Goal: Information Seeking & Learning: Learn about a topic

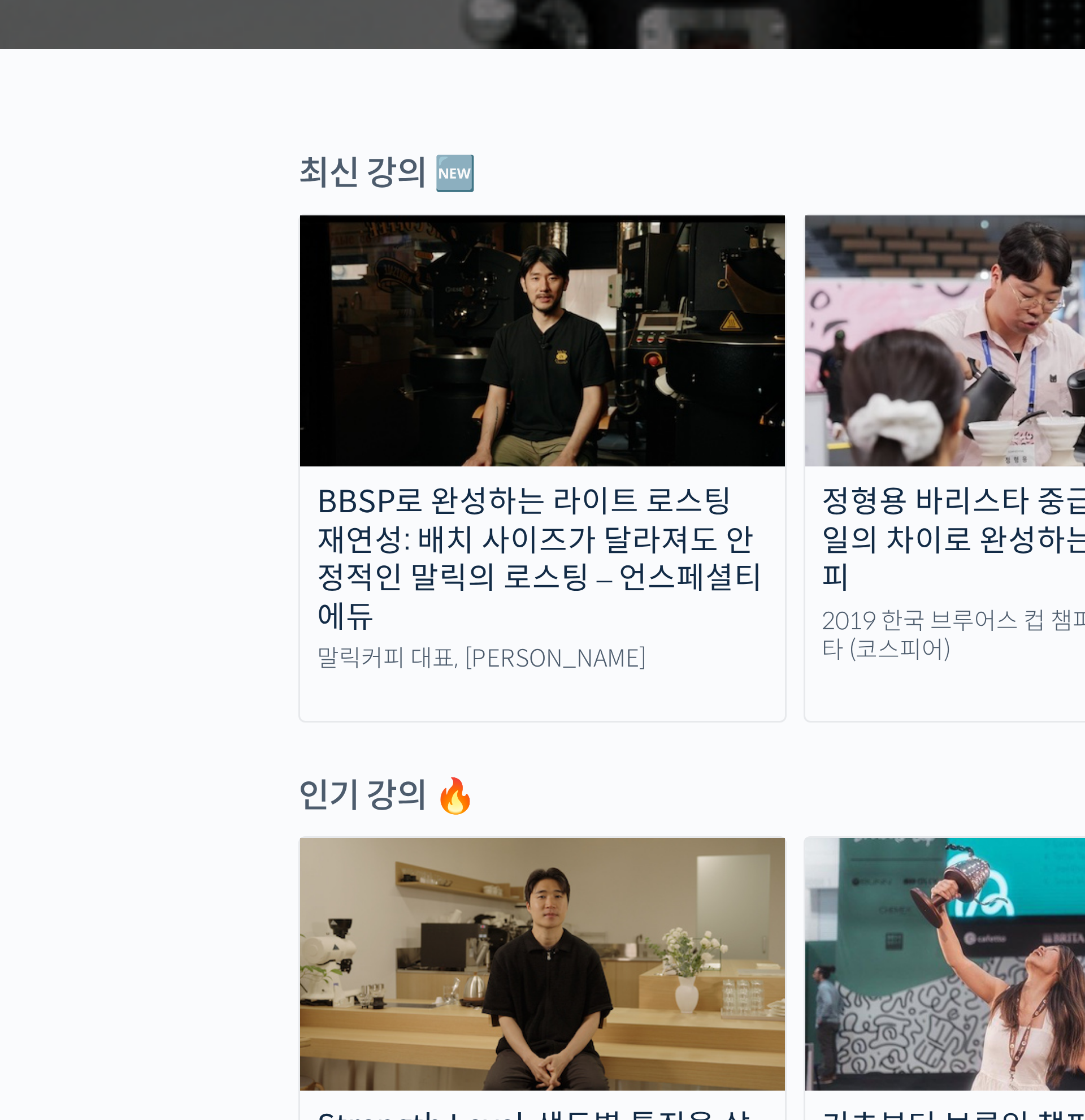
click at [267, 540] on div "BBSP로 완성하는 라이트 로스팅 재연성: 배치 사이즈가 달라져도 안정적인 말릭의 로스팅 – 언스페셜티 에듀" at bounding box center [290, 552] width 162 height 51
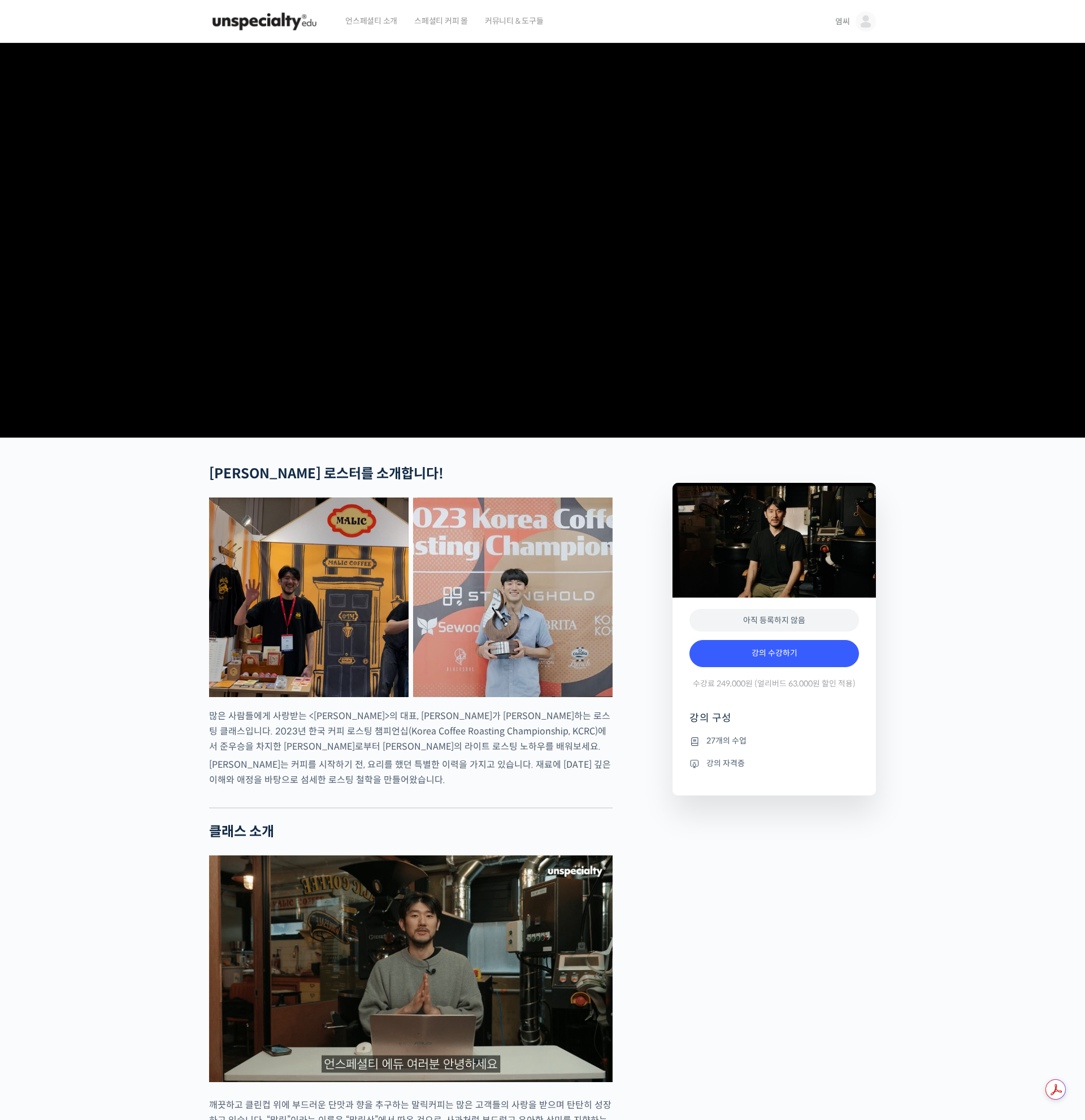
click at [873, 27] on img at bounding box center [866, 21] width 20 height 20
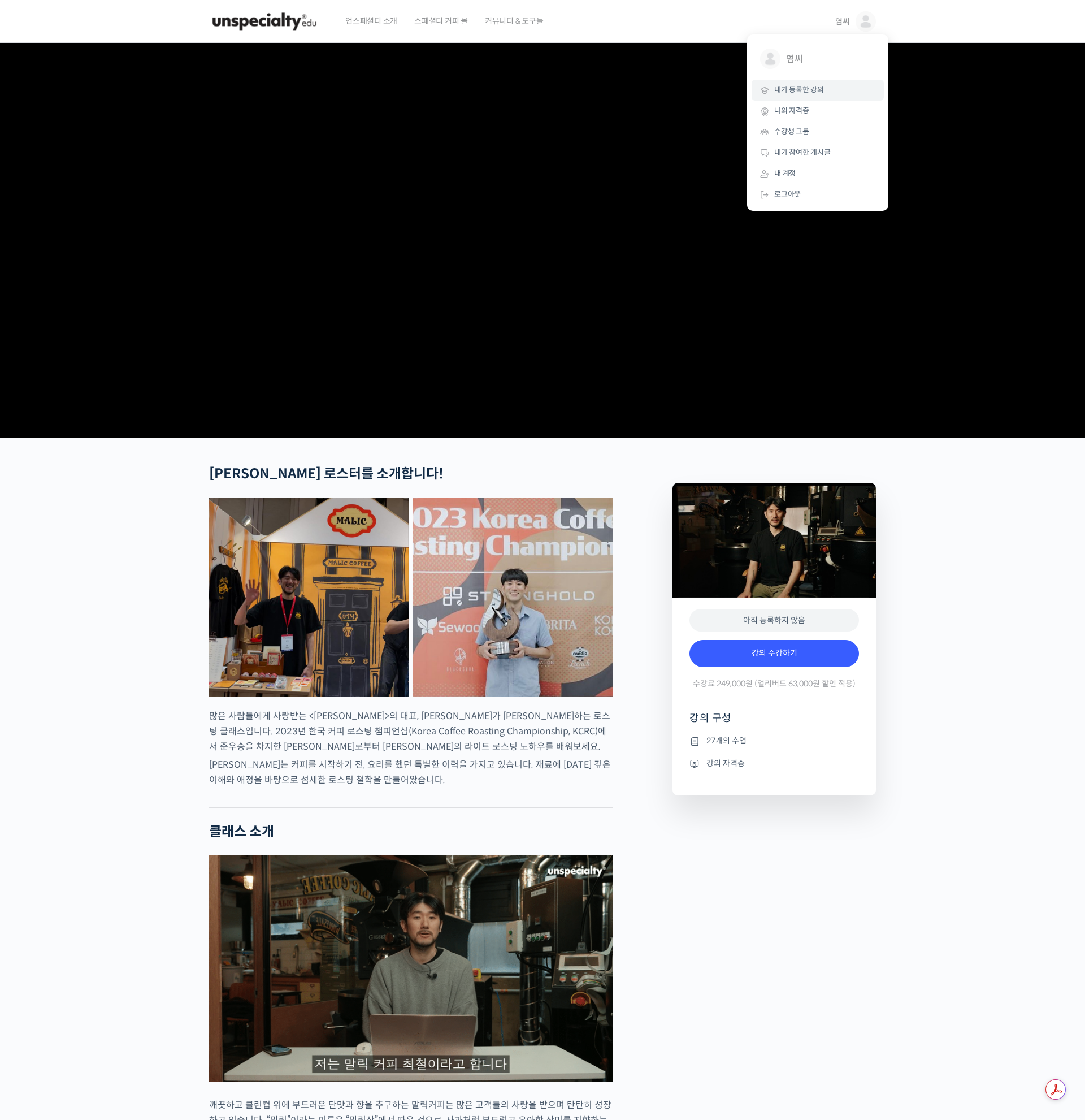
click at [803, 90] on span "내가 등록한 강의" at bounding box center [799, 89] width 50 height 10
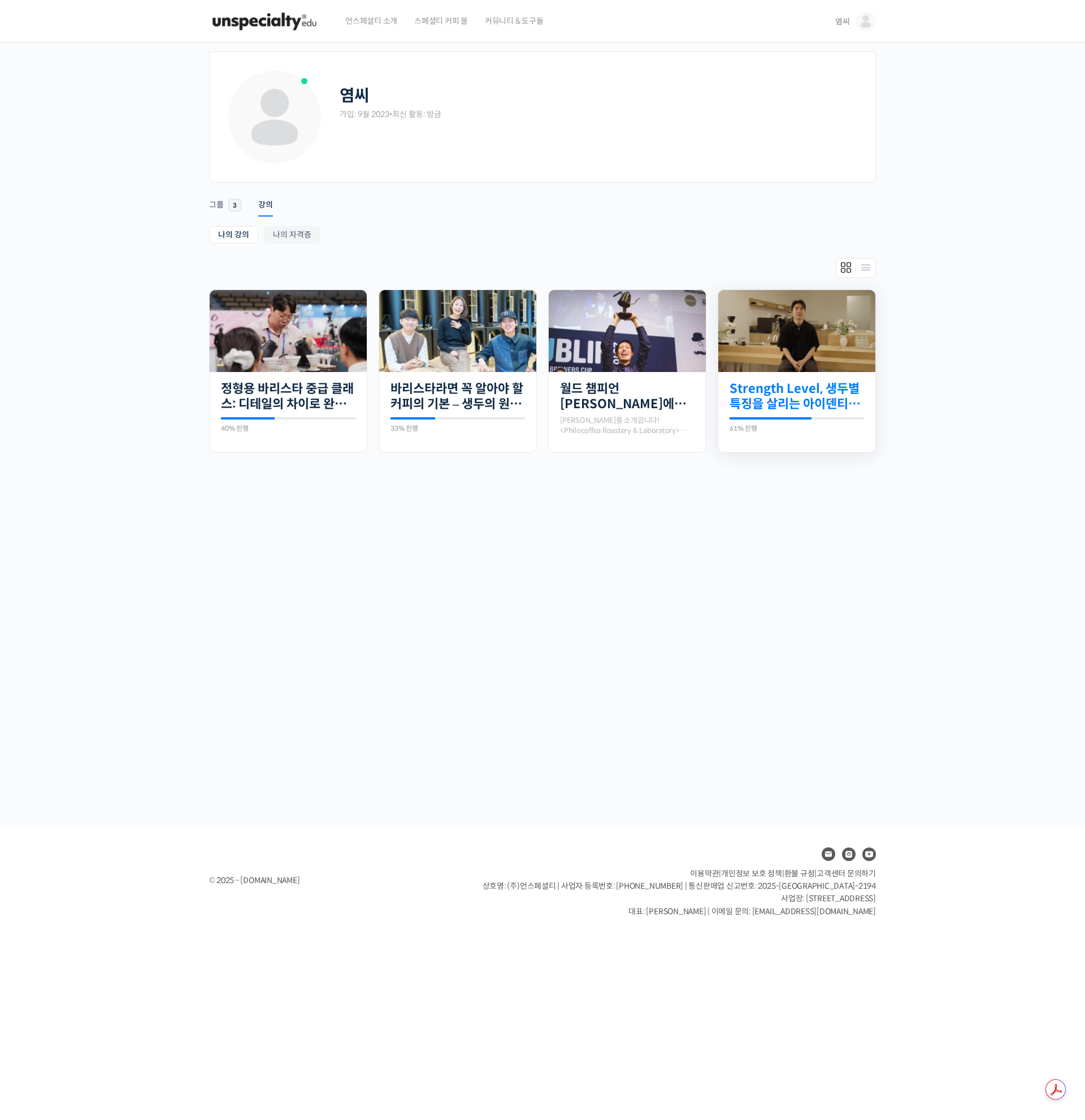
click at [779, 394] on link "Strength Level, 생두별 특징을 살리는 아이덴티티 커피랩 윤원균 대표의 로스팅 클래스" at bounding box center [796, 396] width 134 height 31
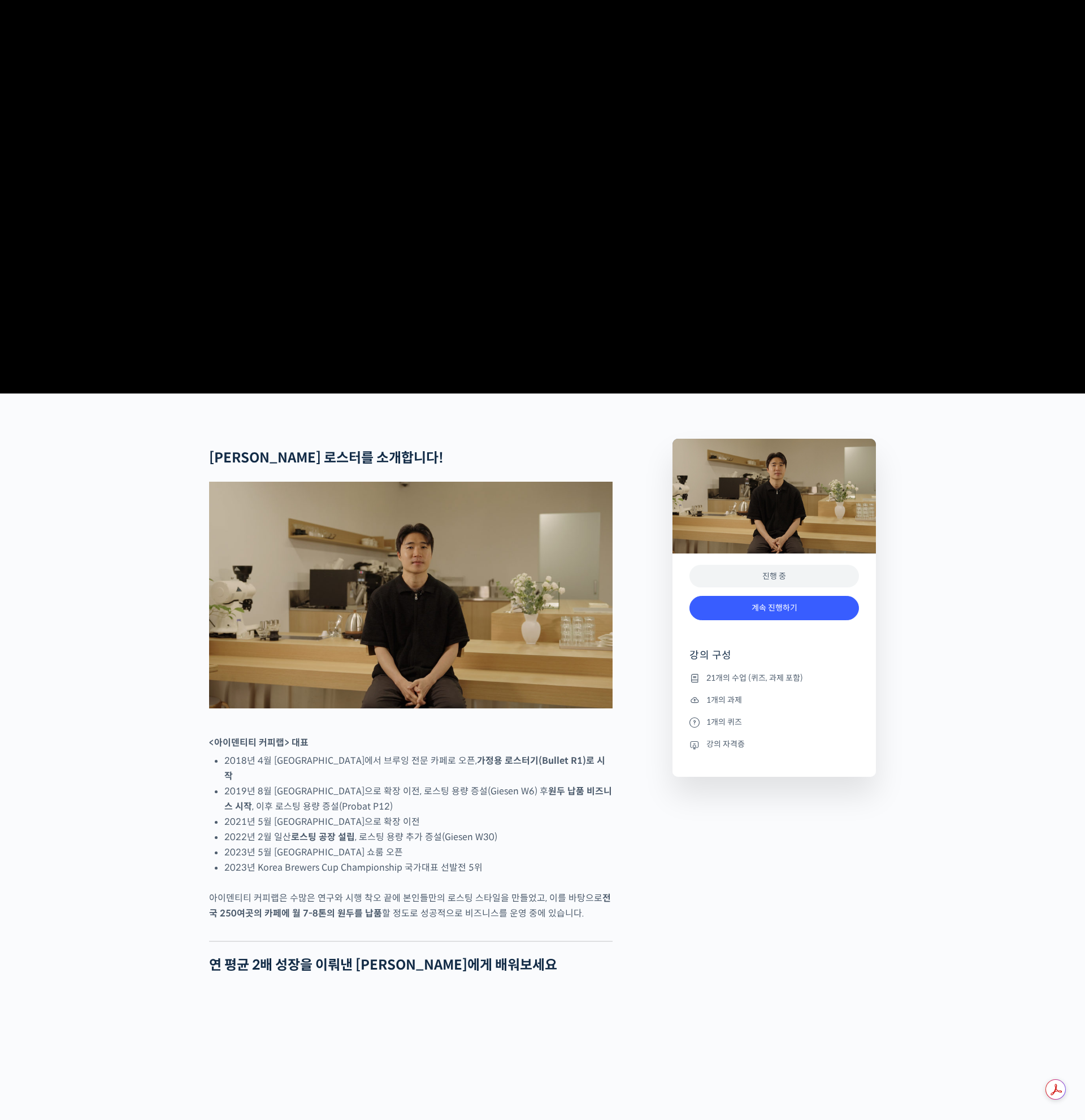
scroll to position [341, 0]
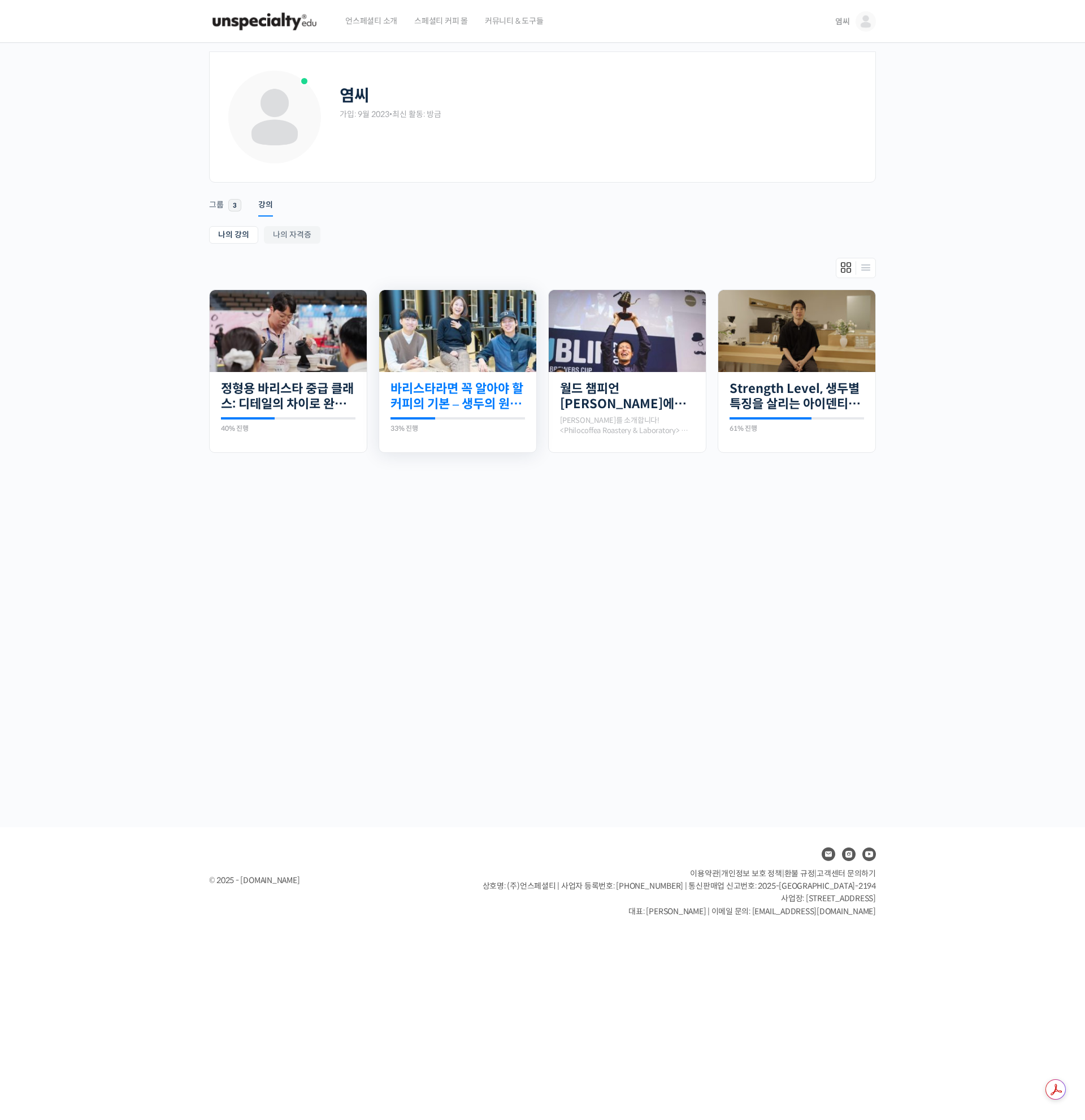
click at [454, 398] on link "바리스타라면 꼭 알아야 할 커피의 기본 – 생두의 원산지별 특징부터 구입, 품질 관리까지" at bounding box center [457, 396] width 134 height 31
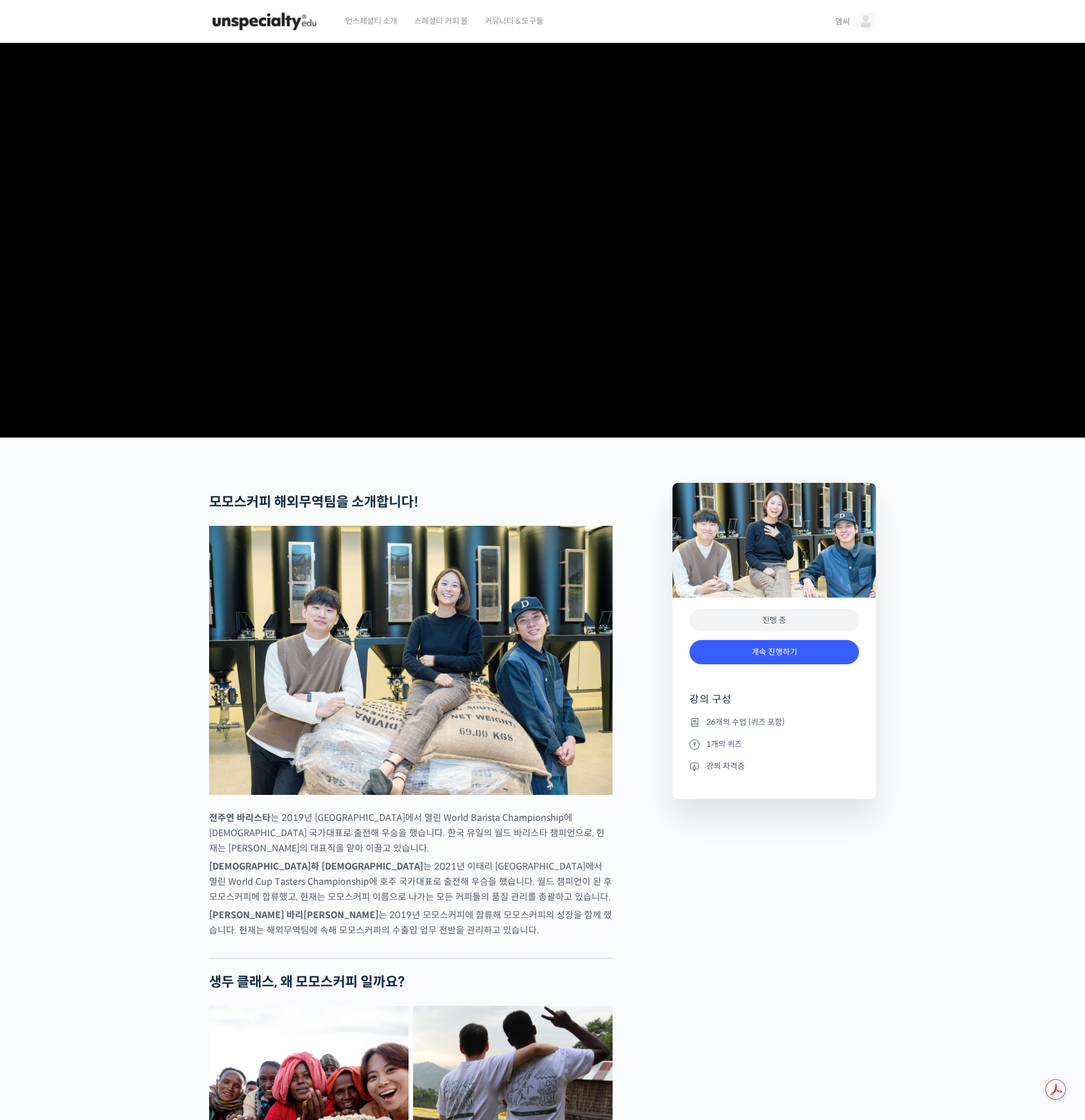
click at [814, 407] on video at bounding box center [542, 238] width 667 height 390
click at [798, 664] on link "계속 진행하기" at bounding box center [774, 652] width 170 height 24
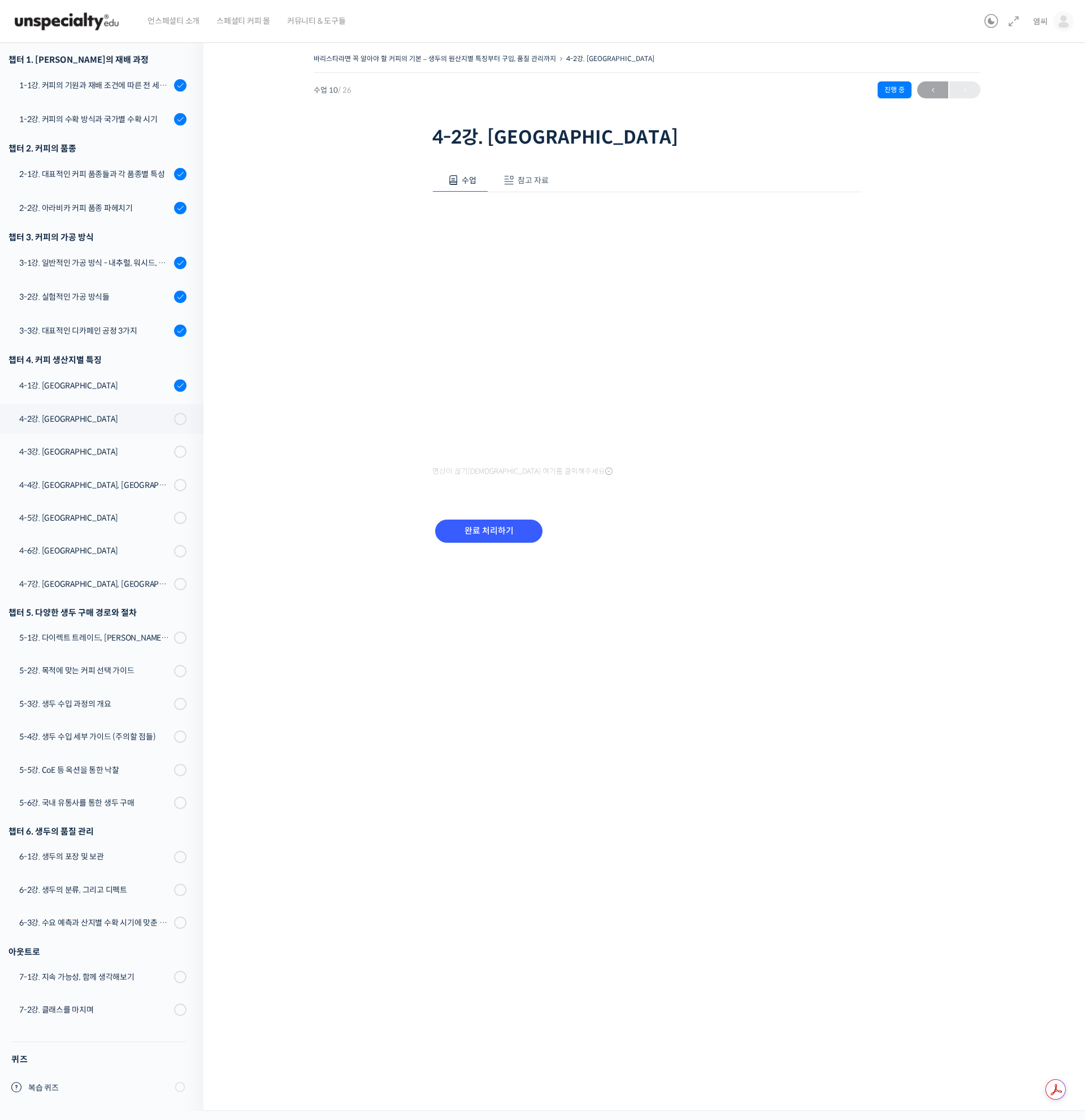
click at [905, 550] on div "바리스타라면 꼭 알아야 할 커피의 기본 – 생두의 원산지별 특징부터 구입, 품질 관리까지 4-2강. 과테말라 진행 중 수업 10 / 26 진행…" at bounding box center [647, 312] width 774 height 522
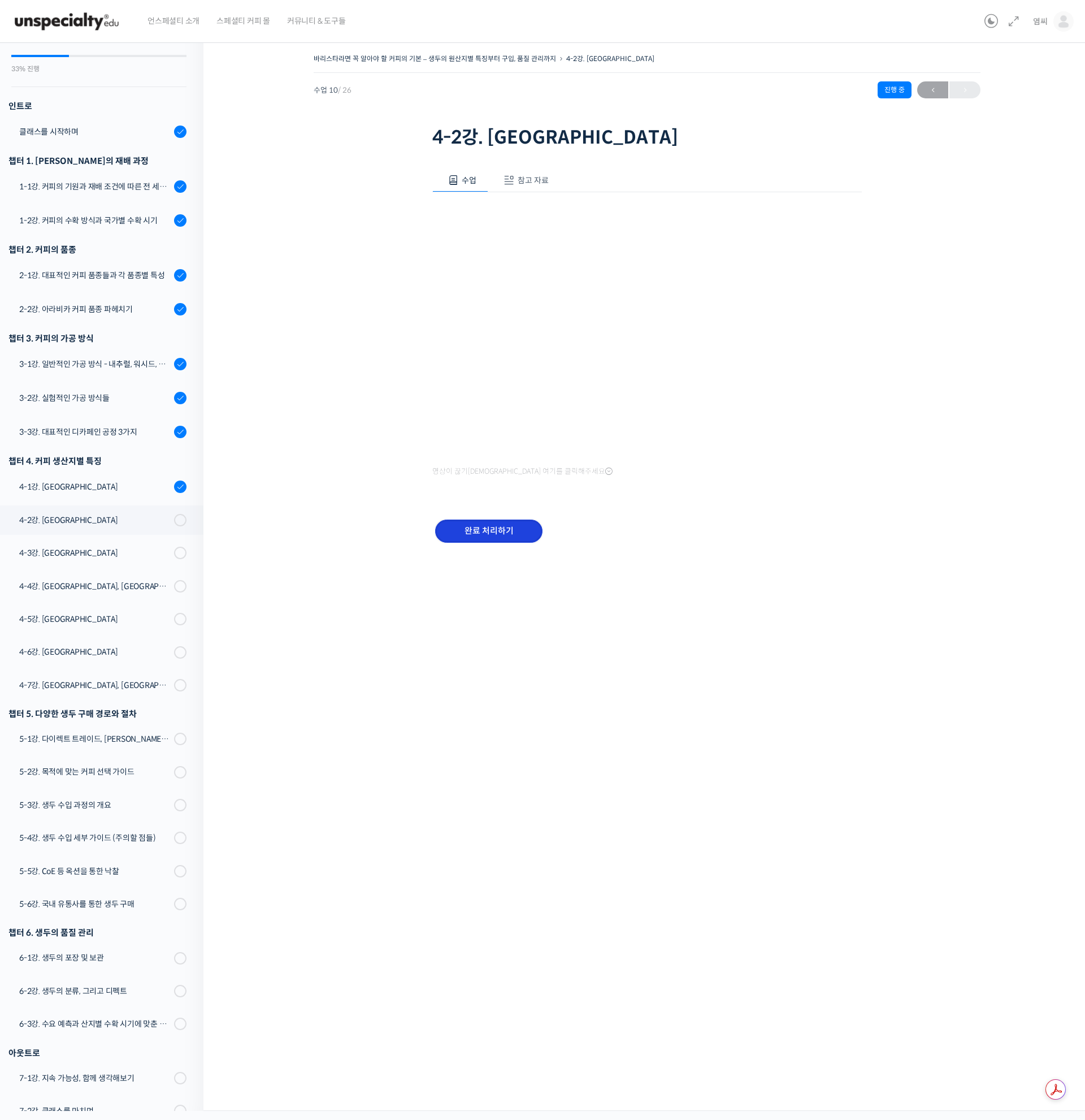
click at [509, 539] on input "완료 처리하기" at bounding box center [489, 531] width 107 height 23
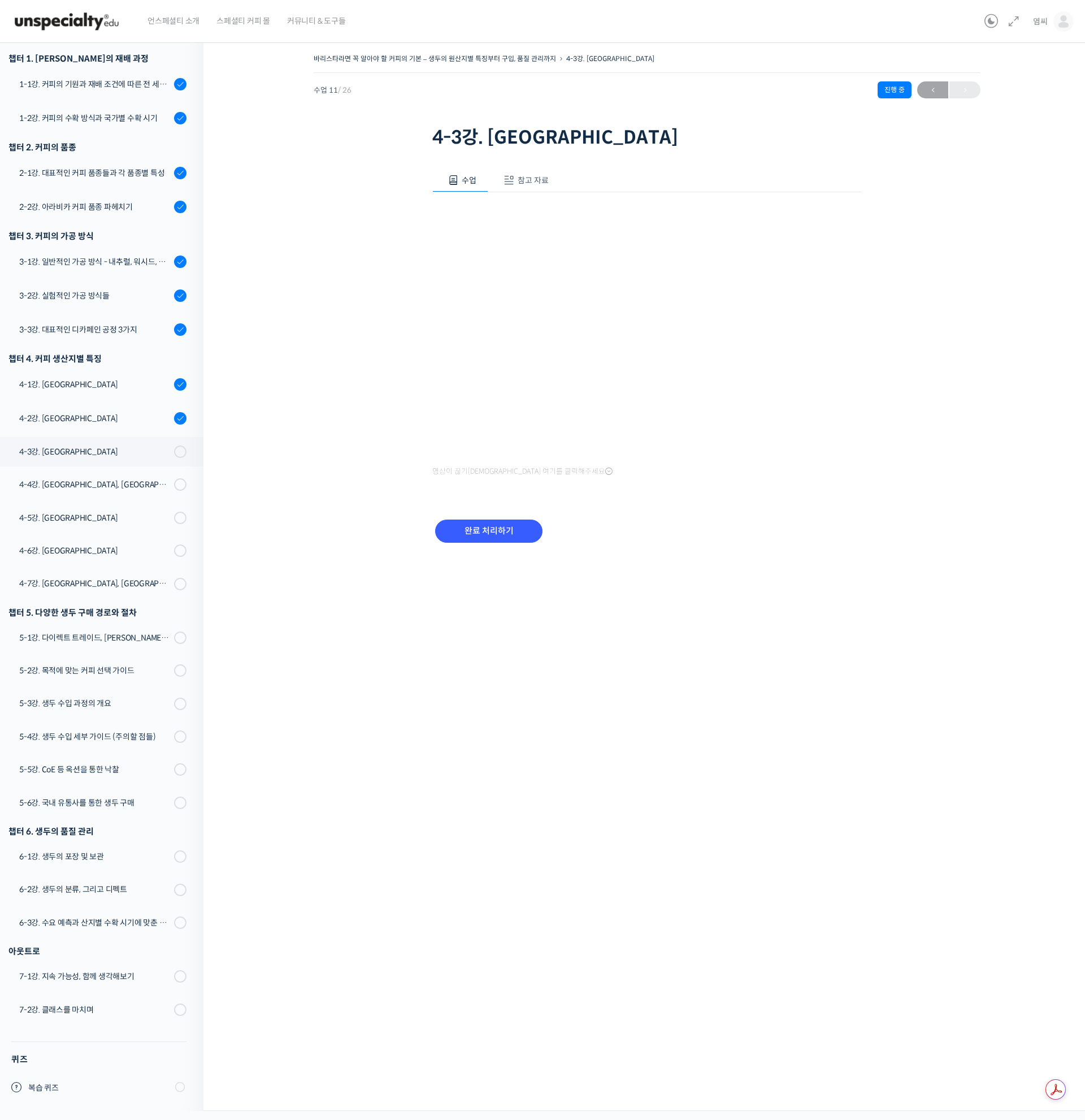
scroll to position [110, 0]
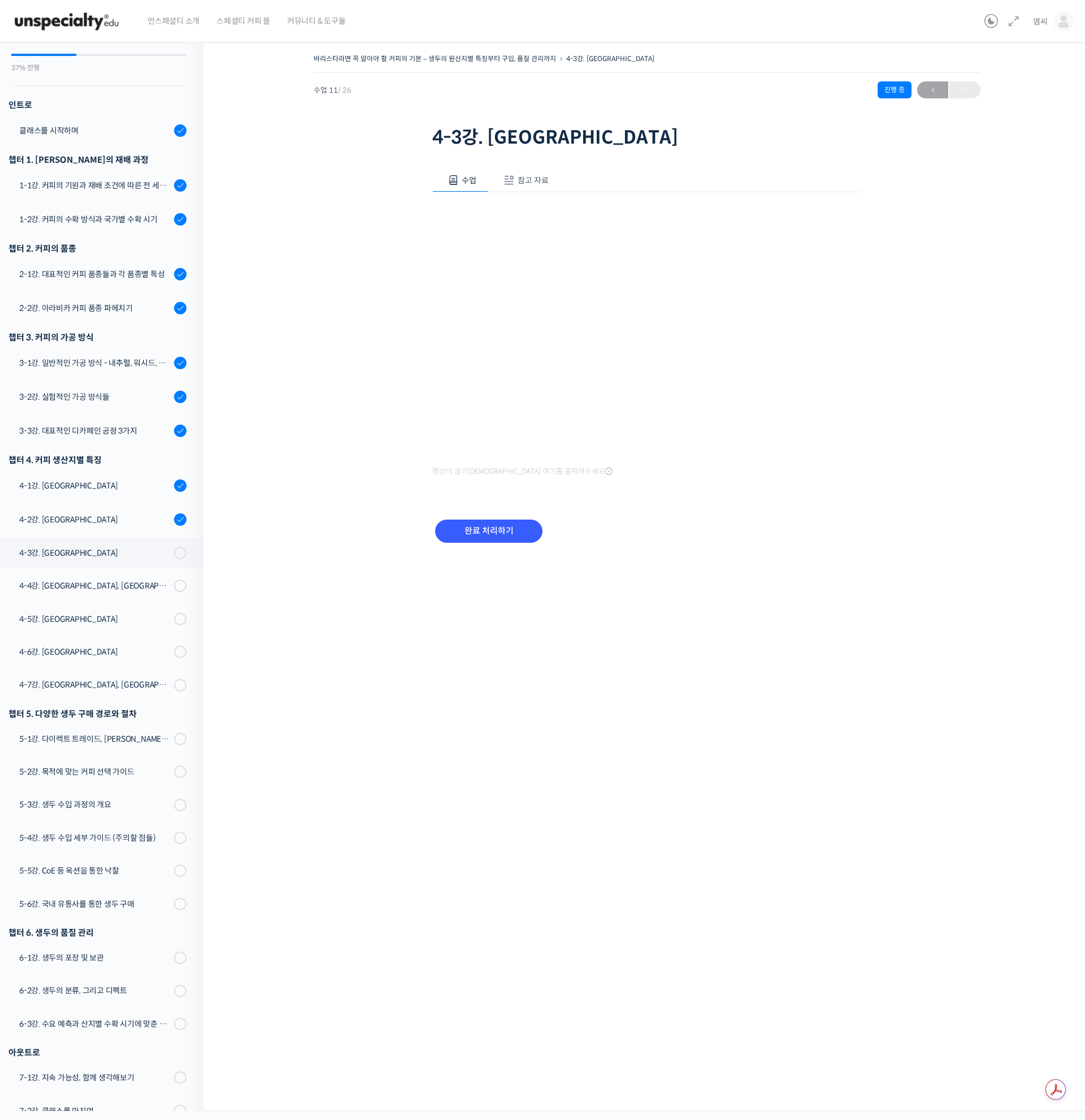
click at [548, 191] on button "참고 자료" at bounding box center [524, 180] width 72 height 24
click at [552, 213] on link "PPT 수업 자료 (클릭하시면 새 창에서 열립니다)" at bounding box center [522, 218] width 180 height 12
click at [468, 185] on span "수업" at bounding box center [469, 181] width 14 height 10
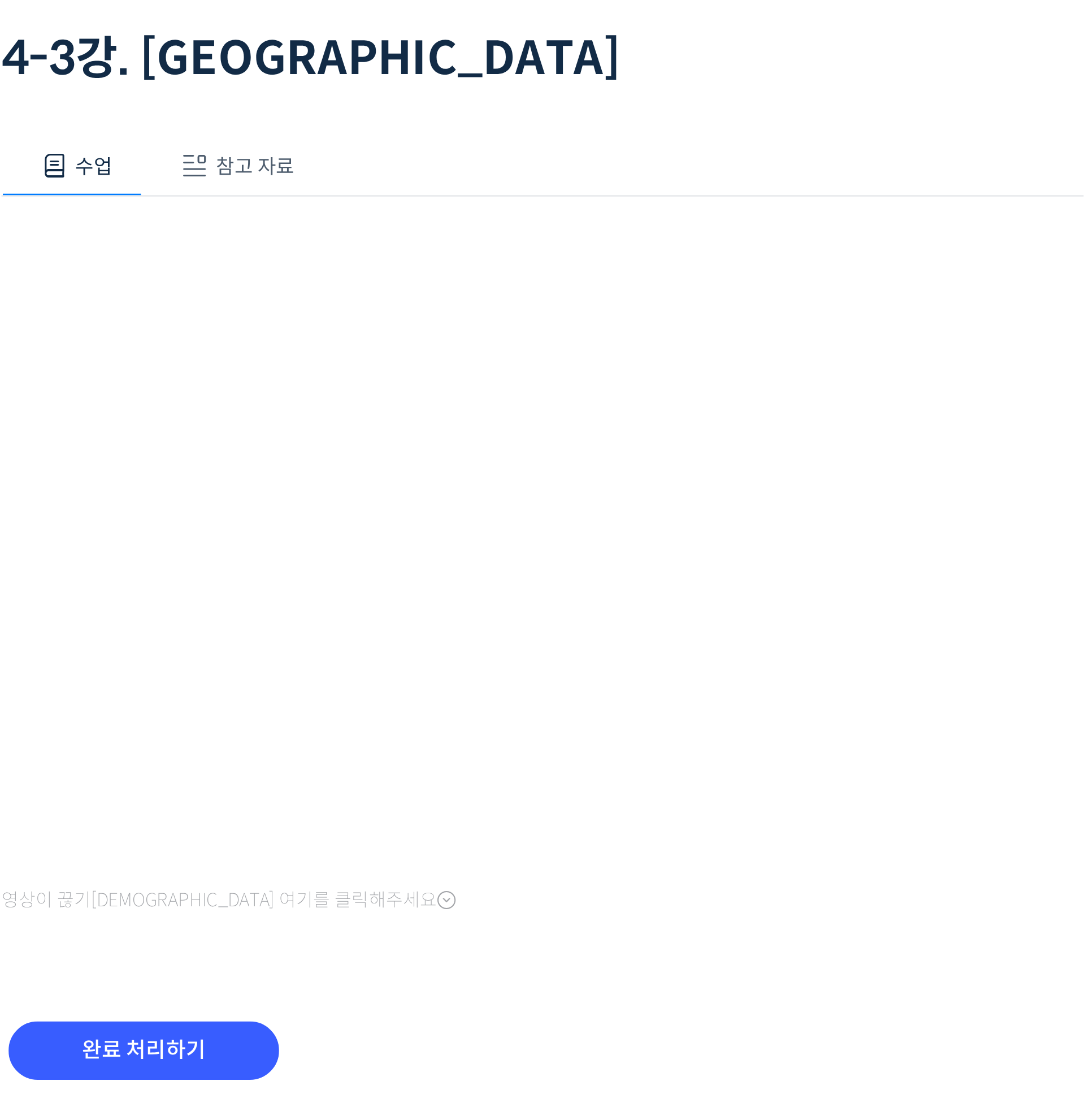
click at [774, 476] on div "영상이 끊기신다면 여기를 클릭해주세요" at bounding box center [647, 335] width 430 height 288
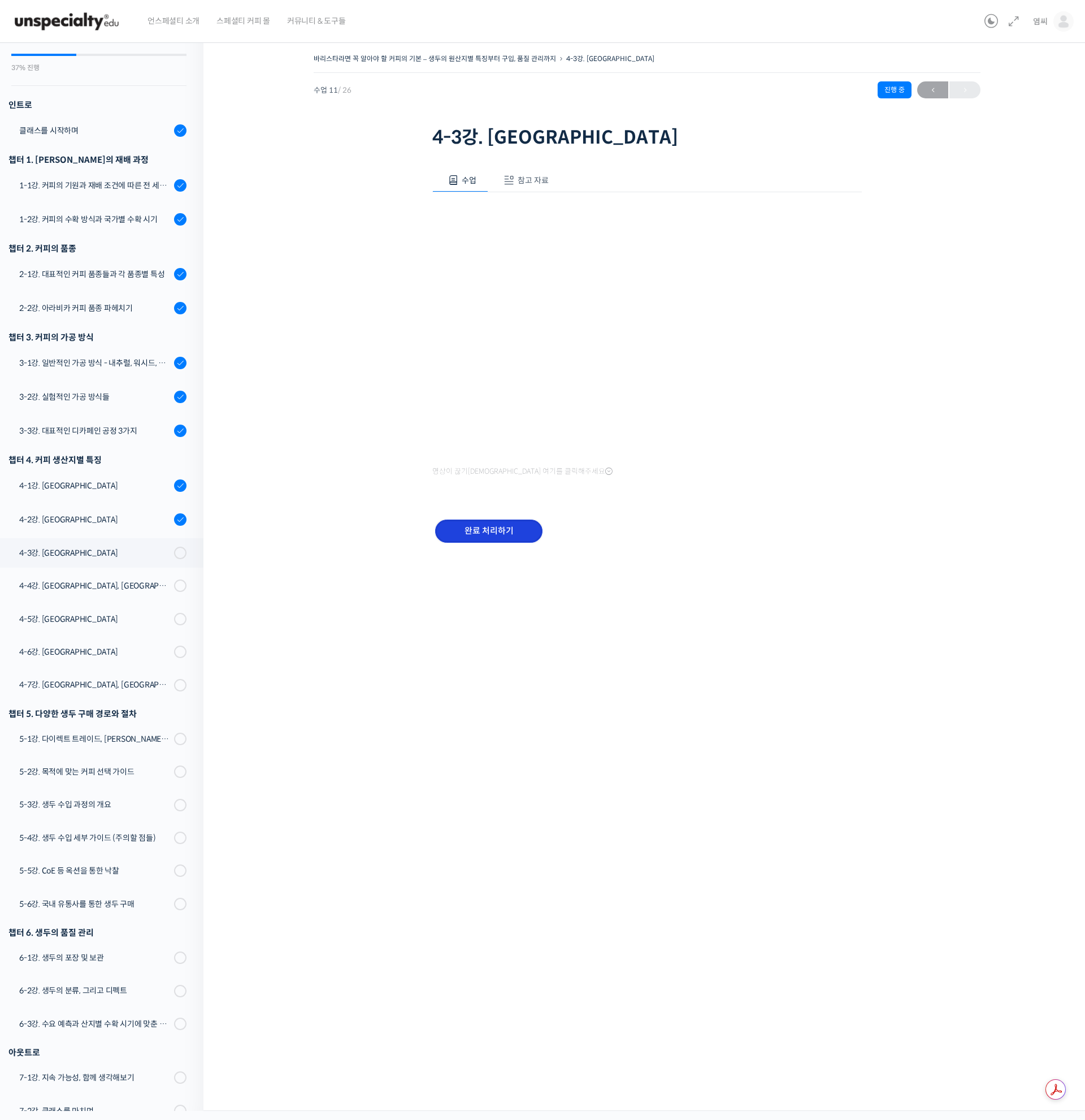
click at [519, 529] on input "완료 처리하기" at bounding box center [489, 531] width 107 height 23
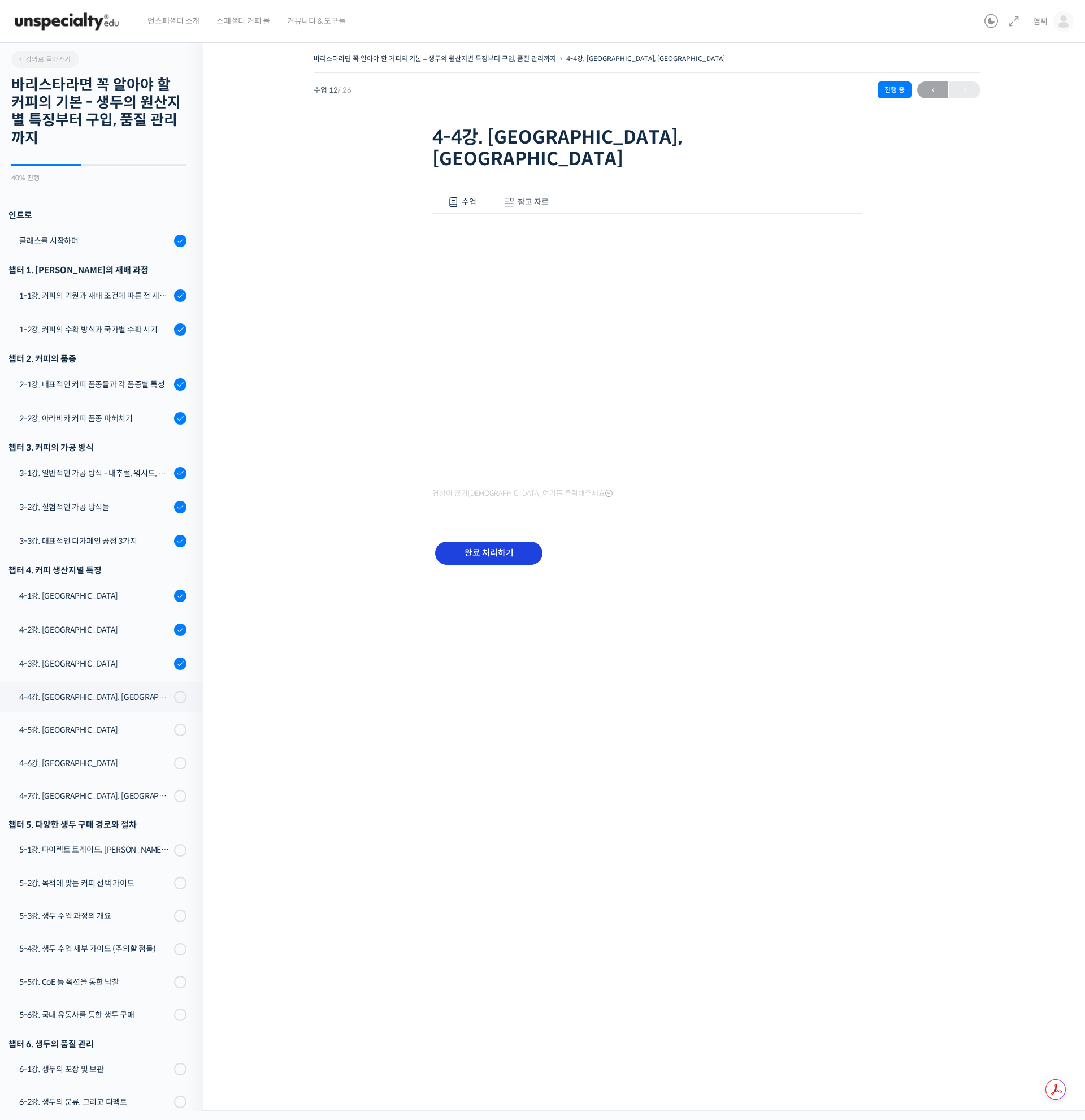
scroll to position [213, 0]
